Goal: Browse casually: Explore the website without a specific task or goal

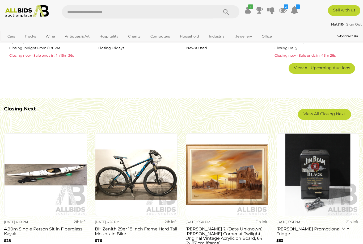
scroll to position [382, 0]
click at [331, 117] on link "View All Closing Next" at bounding box center [324, 114] width 53 height 11
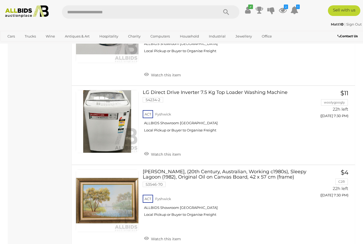
scroll to position [3977, 0]
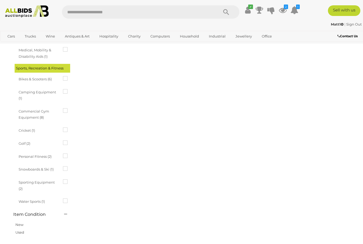
scroll to position [27, 0]
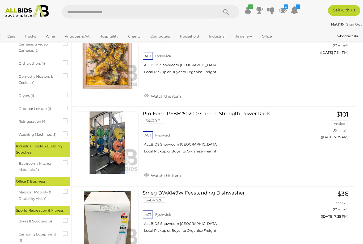
scroll to position [227, 0]
click at [35, 11] on img at bounding box center [27, 11] width 48 height 12
